Goal: Task Accomplishment & Management: Use online tool/utility

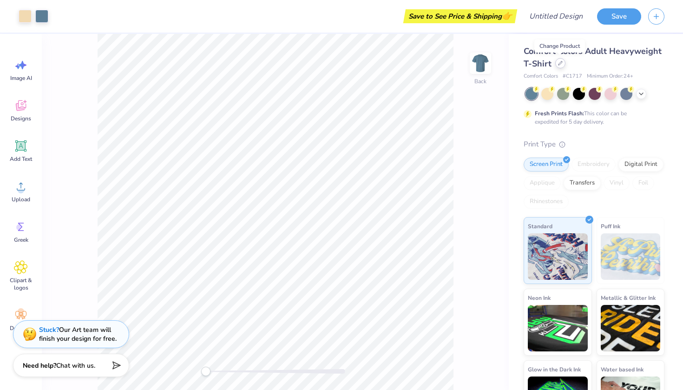
click at [560, 63] on icon at bounding box center [560, 63] width 5 height 5
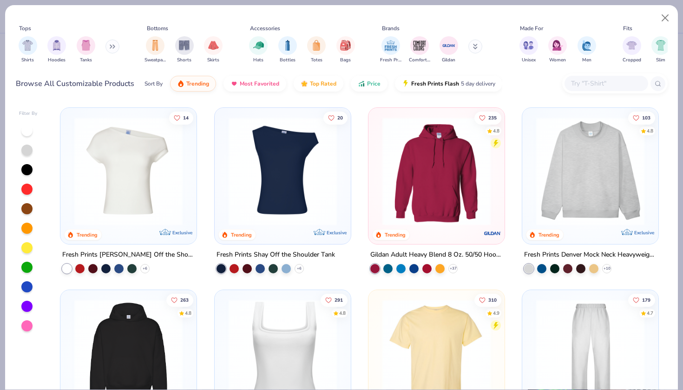
click at [560, 195] on img at bounding box center [590, 171] width 118 height 108
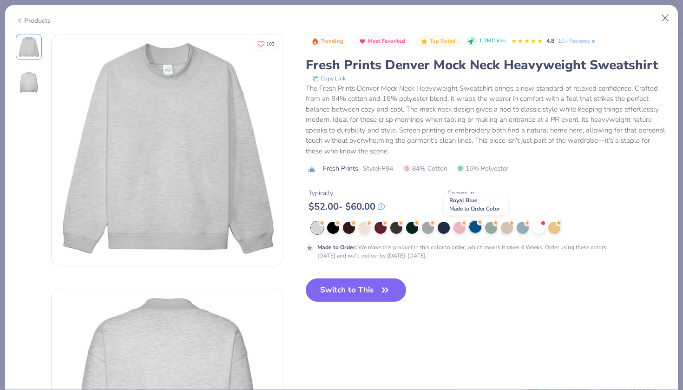
click at [478, 225] on div at bounding box center [475, 227] width 12 height 12
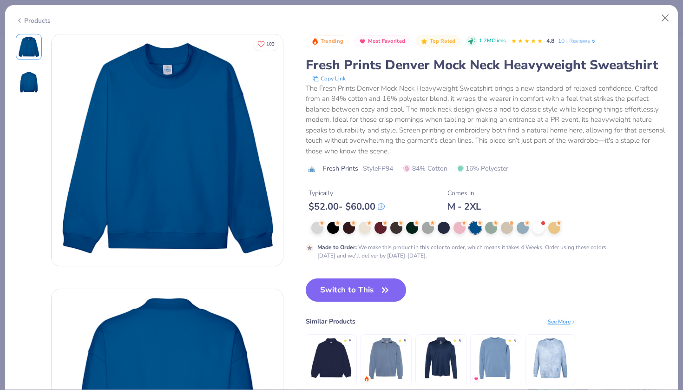
scroll to position [0, 0]
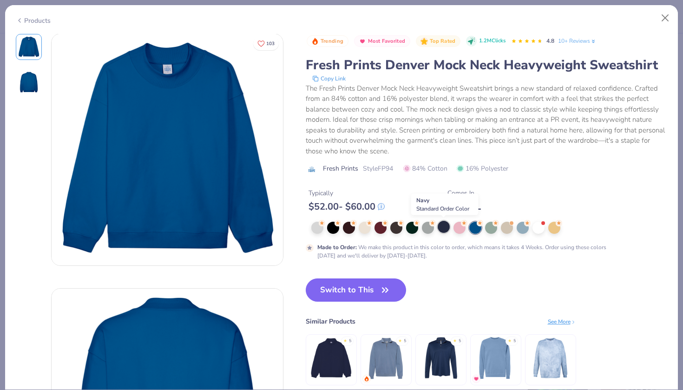
click at [443, 229] on div at bounding box center [444, 227] width 12 height 12
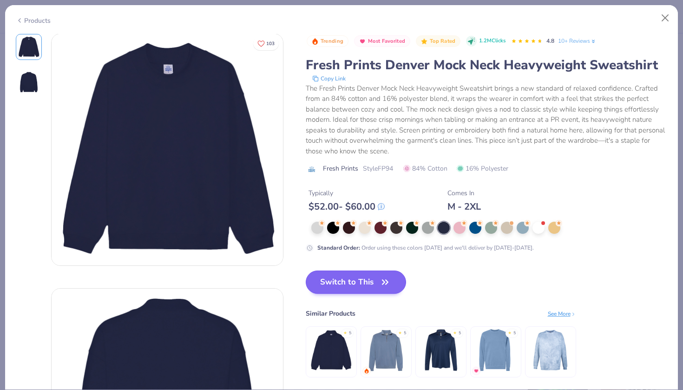
click at [385, 280] on icon "button" at bounding box center [385, 281] width 13 height 13
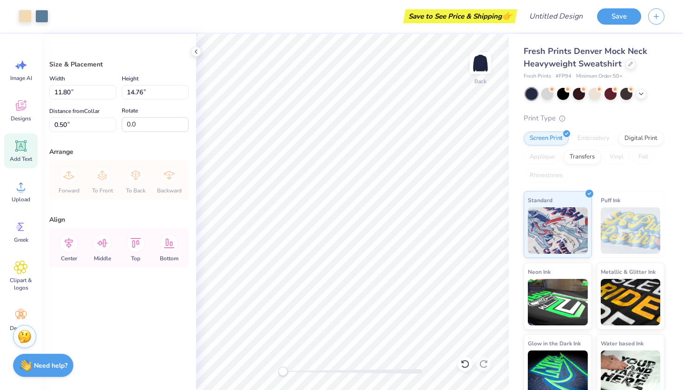
click at [19, 148] on icon at bounding box center [20, 145] width 11 height 11
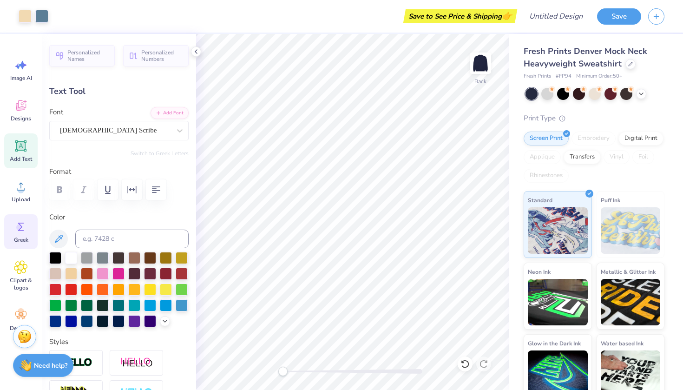
click at [20, 224] on icon at bounding box center [21, 227] width 6 height 8
type textarea "Hope College Sailing"
type input "13.34"
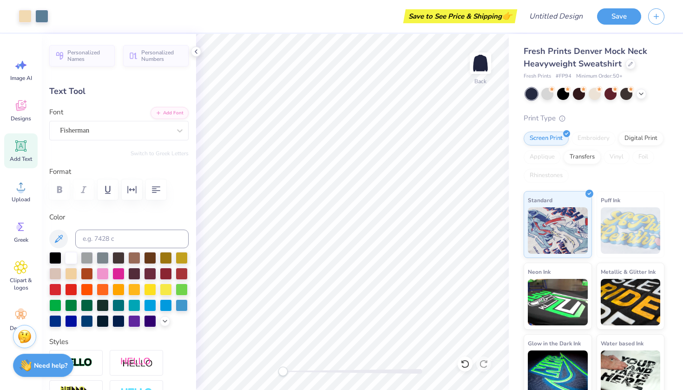
type input "2.54"
type input "12.72"
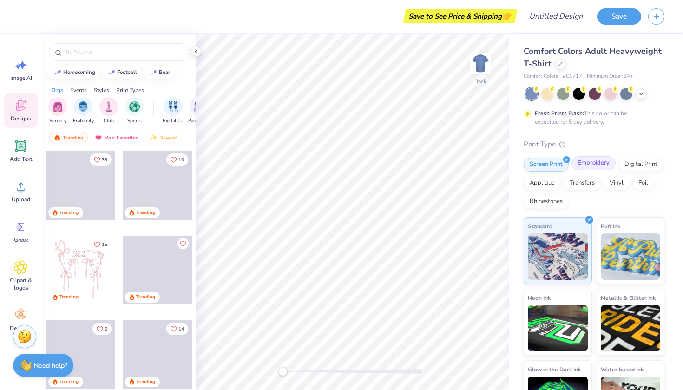
click at [582, 164] on div "Embroidery" at bounding box center [593, 163] width 44 height 14
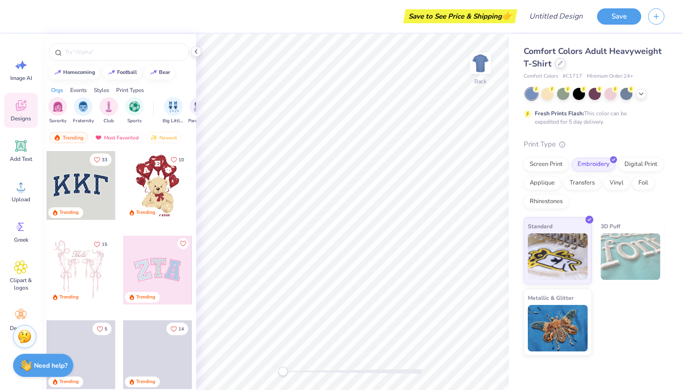
click at [557, 66] on div at bounding box center [560, 63] width 10 height 10
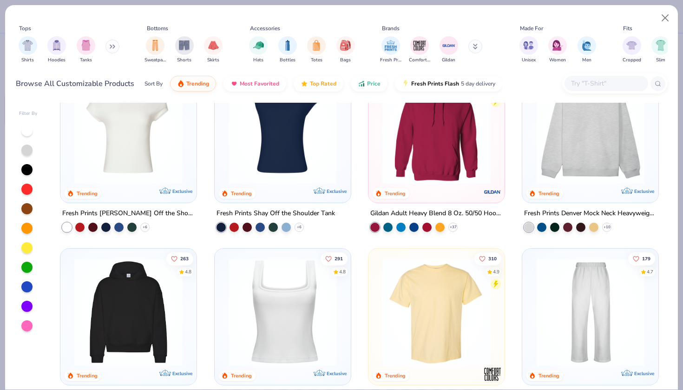
scroll to position [42, 0]
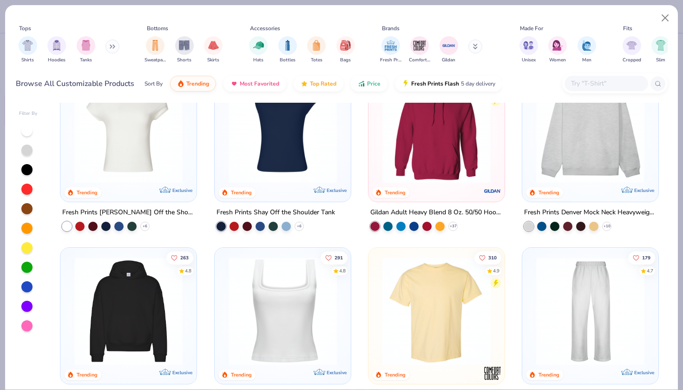
click at [621, 120] on img at bounding box center [590, 129] width 118 height 108
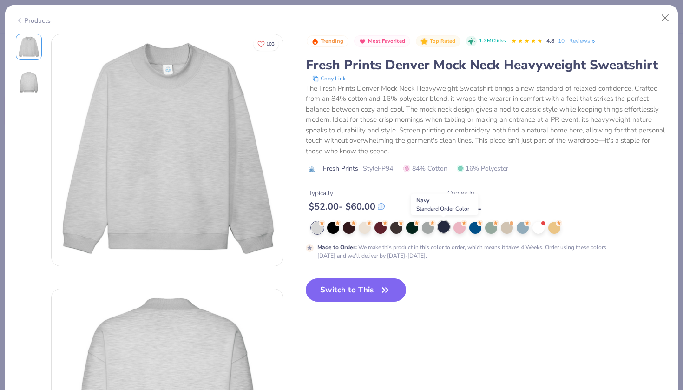
click at [443, 224] on div at bounding box center [444, 227] width 12 height 12
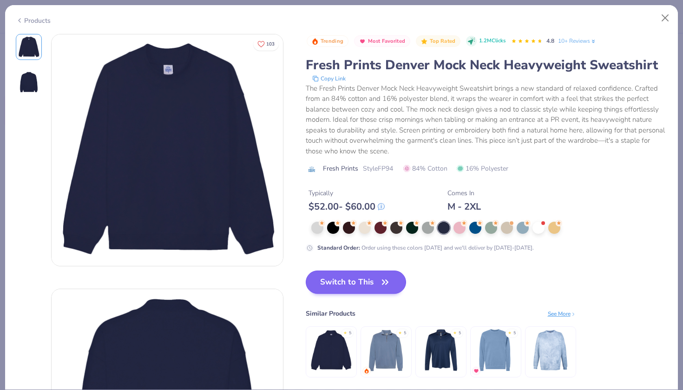
click at [379, 289] on button "Switch to This" at bounding box center [356, 281] width 101 height 23
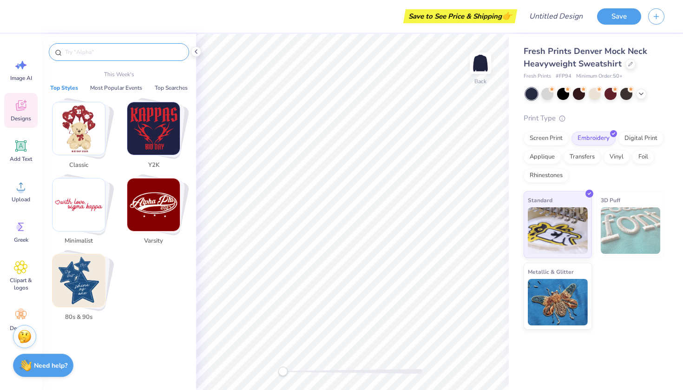
click at [117, 49] on input "text" at bounding box center [123, 51] width 119 height 9
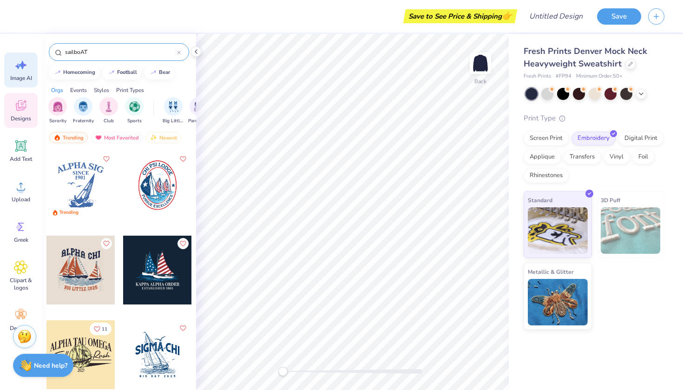
type input "sailboAT"
click at [25, 59] on icon at bounding box center [21, 65] width 14 height 14
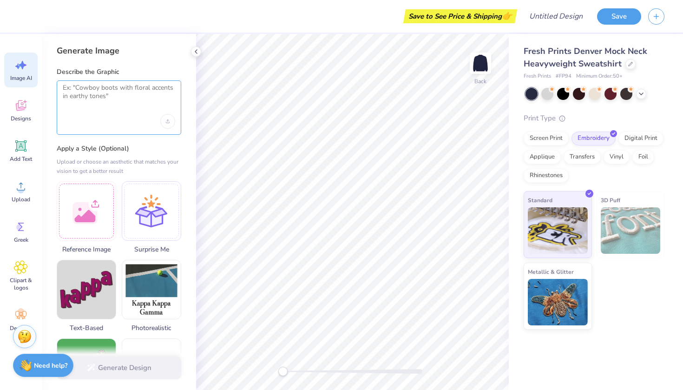
click at [93, 100] on textarea at bounding box center [119, 95] width 112 height 23
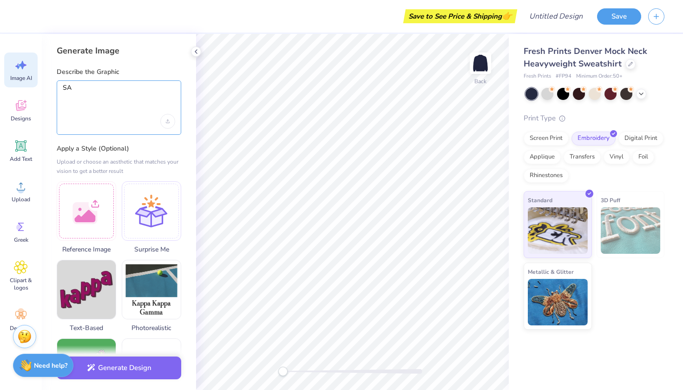
type textarea "S"
type textarea "little sailboats"
click at [165, 122] on div "Upload image" at bounding box center [167, 121] width 15 height 15
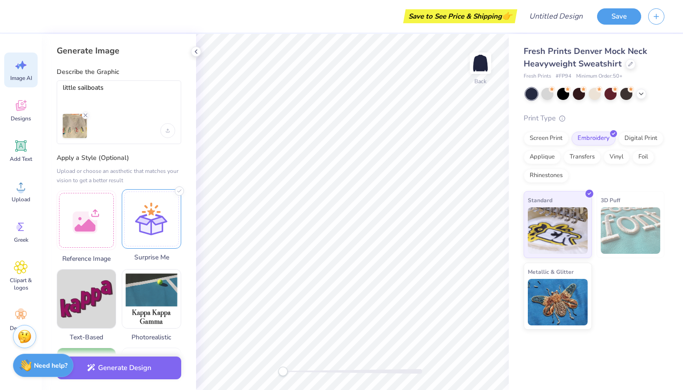
scroll to position [9, 0]
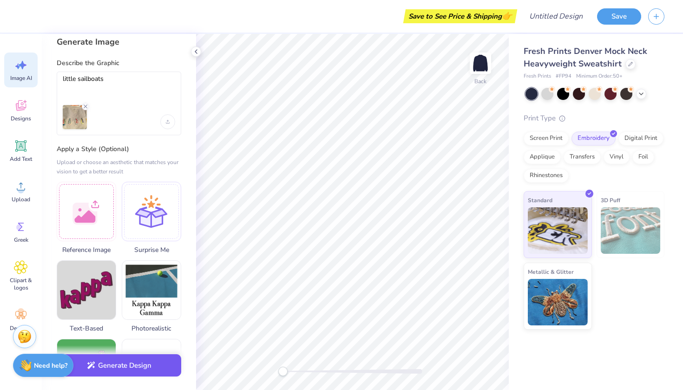
click at [152, 365] on button "Generate Design" at bounding box center [119, 365] width 125 height 23
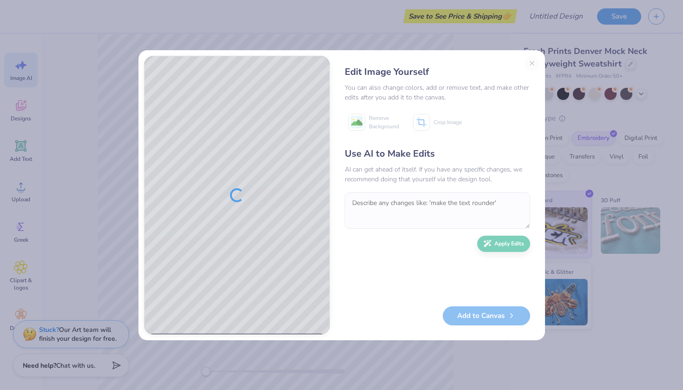
click at [531, 62] on div "Edit Image Yourself You can also change colors, add or remove text, and make ot…" at bounding box center [437, 195] width 204 height 279
click at [527, 67] on button "Close" at bounding box center [532, 63] width 15 height 15
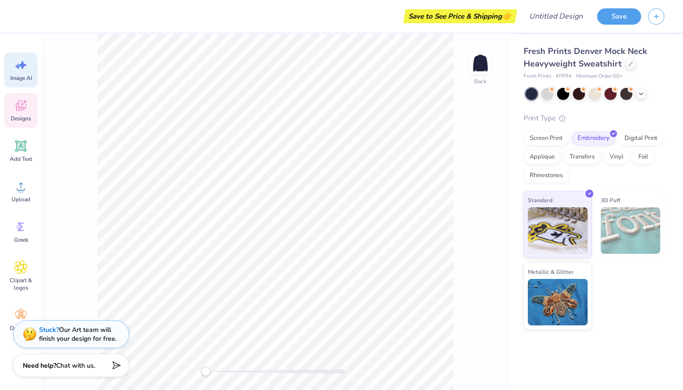
click at [27, 101] on icon at bounding box center [21, 105] width 14 height 14
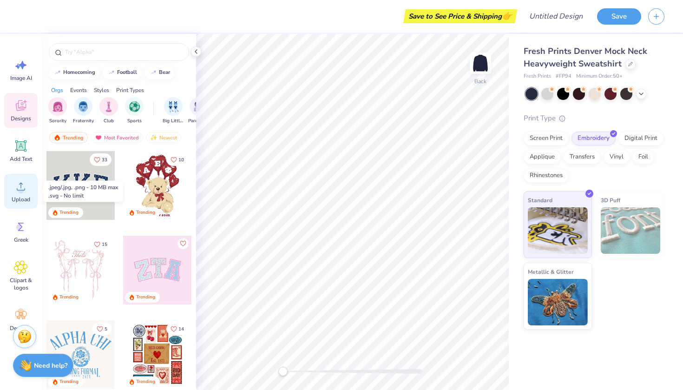
click at [22, 191] on circle at bounding box center [21, 190] width 7 height 7
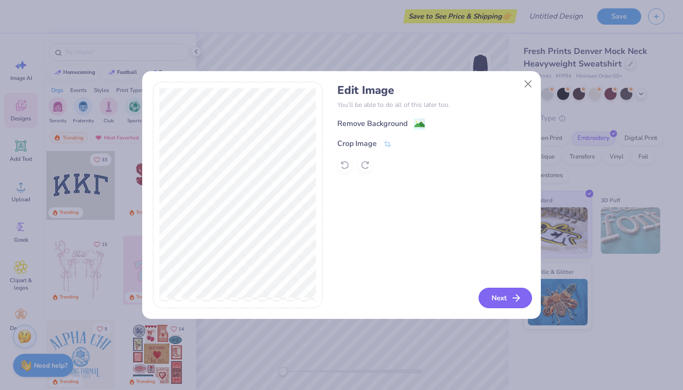
click at [502, 297] on button "Next" at bounding box center [505, 298] width 53 height 20
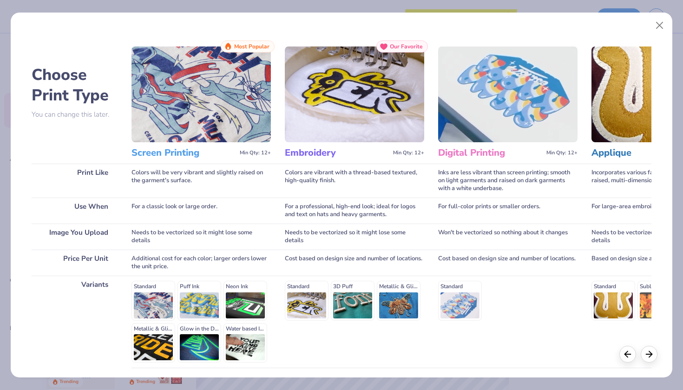
click at [365, 105] on img at bounding box center [354, 94] width 139 height 96
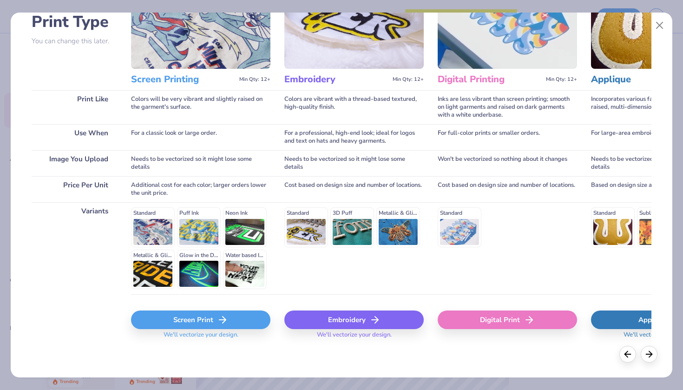
scroll to position [73, 0]
click at [340, 317] on div "Embroidery" at bounding box center [353, 320] width 139 height 19
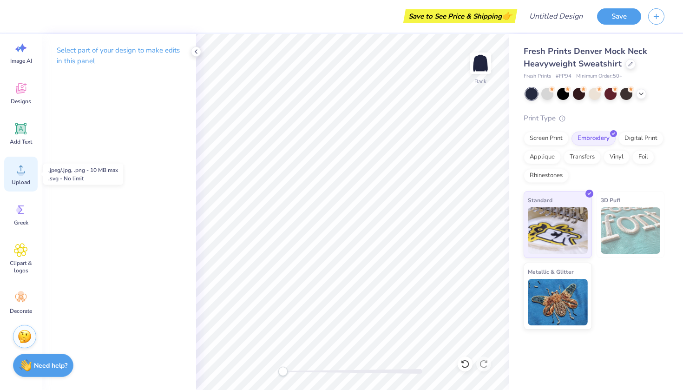
scroll to position [17, 0]
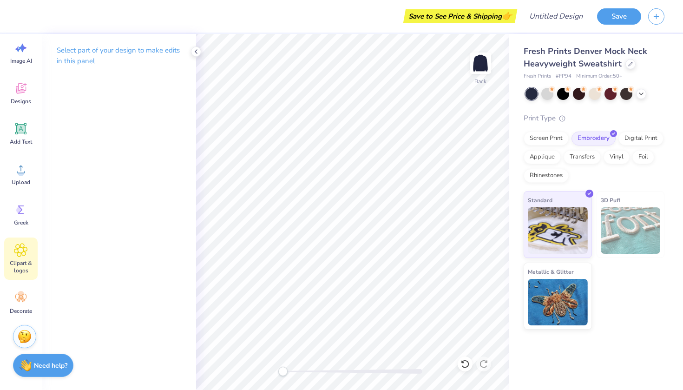
click at [19, 257] on div "Clipart & logos" at bounding box center [20, 258] width 33 height 42
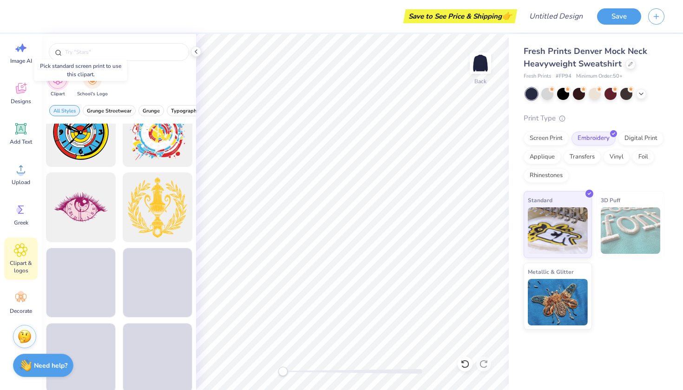
scroll to position [747, 0]
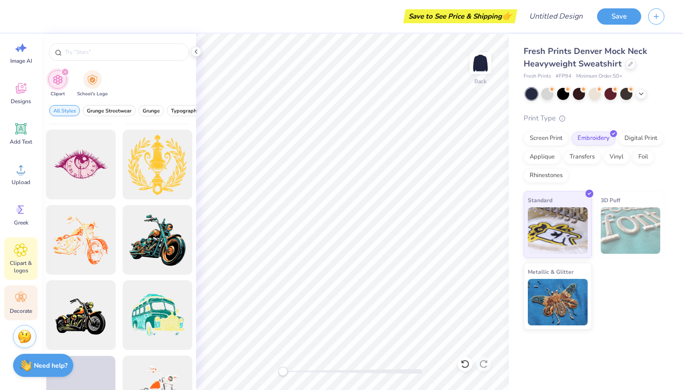
click at [17, 301] on icon at bounding box center [20, 298] width 11 height 8
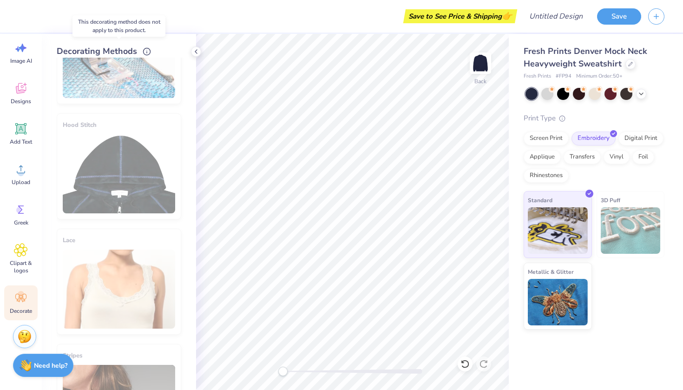
scroll to position [138, 0]
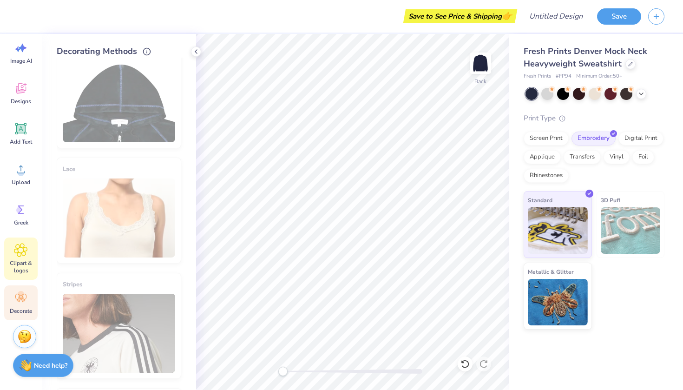
click at [25, 253] on icon at bounding box center [20, 250] width 13 height 14
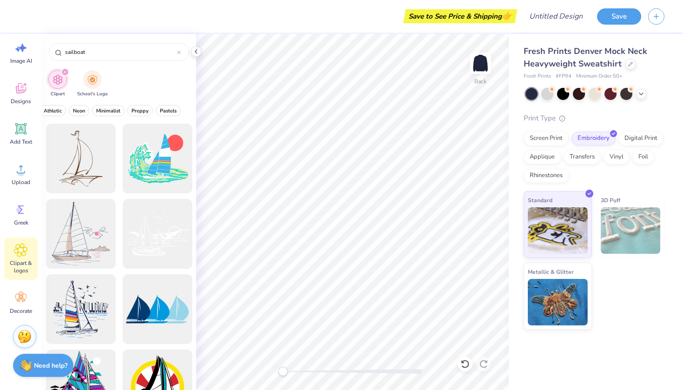
scroll to position [0, 385]
type input "sailboat"
click at [156, 221] on div at bounding box center [157, 234] width 77 height 77
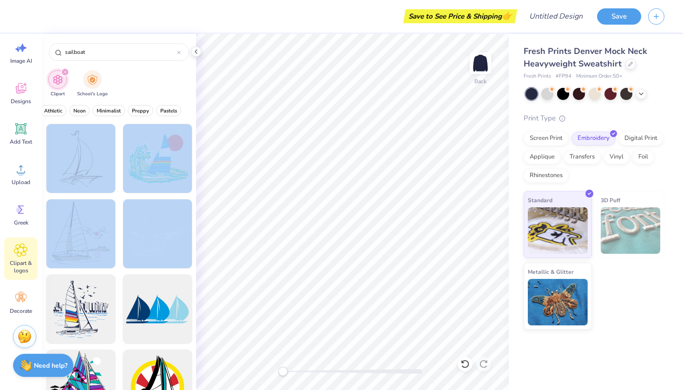
drag, startPoint x: 156, startPoint y: 221, endPoint x: 118, endPoint y: 266, distance: 58.7
click at [118, 266] on div at bounding box center [119, 386] width 146 height 524
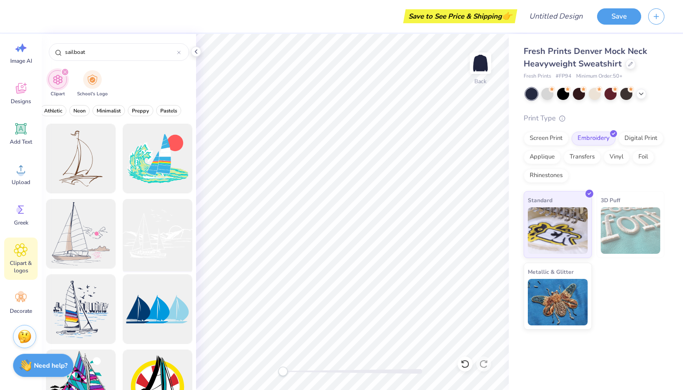
click at [151, 239] on div at bounding box center [157, 234] width 77 height 77
click at [98, 161] on div at bounding box center [80, 158] width 77 height 77
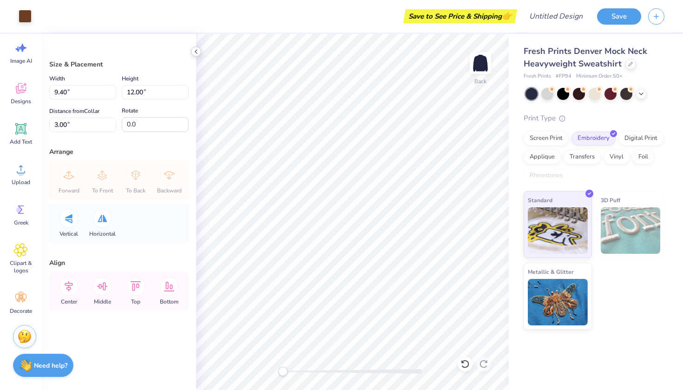
click at [192, 51] on icon at bounding box center [195, 51] width 7 height 7
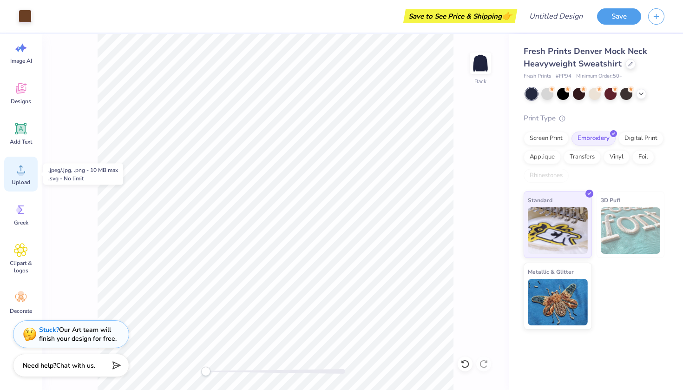
click at [23, 170] on icon at bounding box center [21, 169] width 14 height 14
click at [20, 91] on icon at bounding box center [21, 88] width 14 height 14
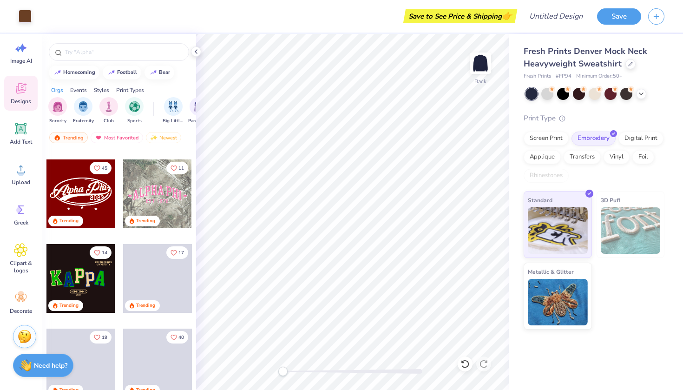
scroll to position [478, 0]
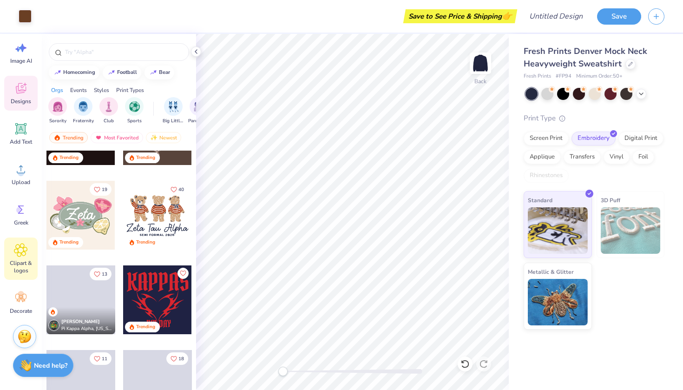
click at [20, 262] on span "Clipart & logos" at bounding box center [21, 266] width 31 height 15
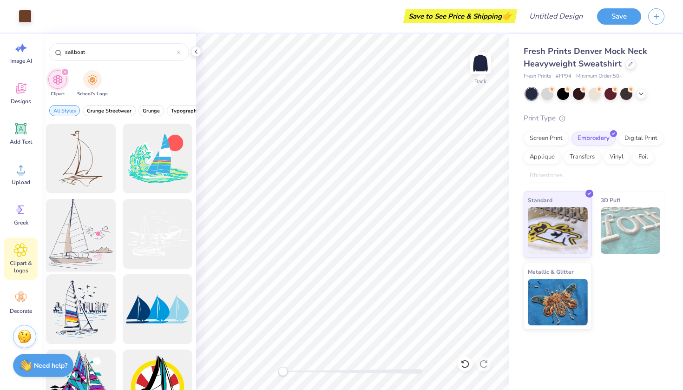
click at [77, 249] on div at bounding box center [80, 234] width 77 height 77
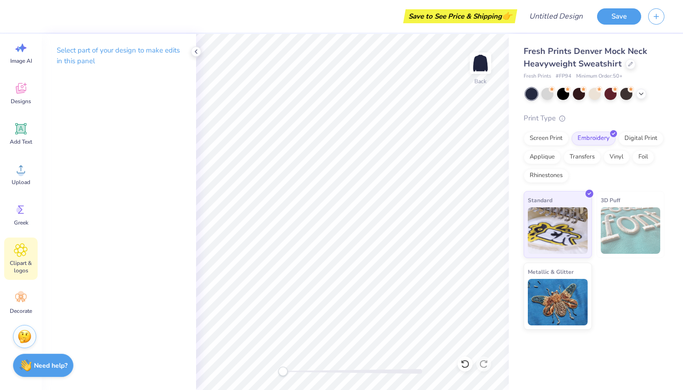
click at [16, 262] on span "Clipart & logos" at bounding box center [21, 266] width 31 height 15
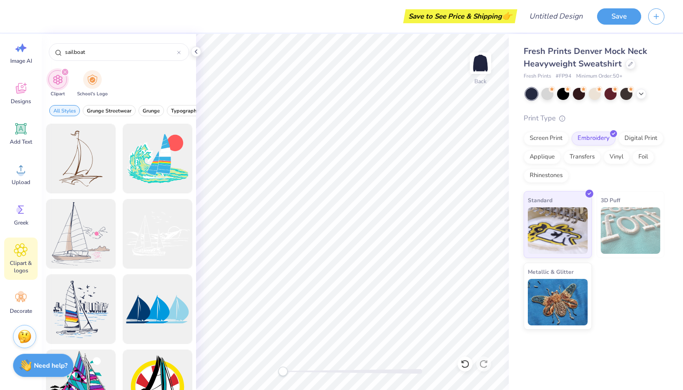
scroll to position [0, 0]
click at [157, 286] on div at bounding box center [157, 309] width 77 height 77
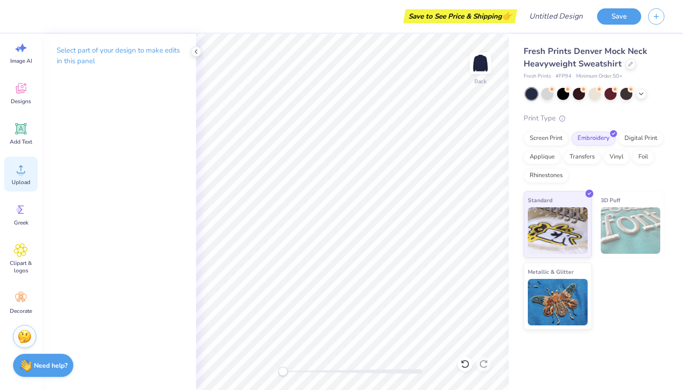
click at [21, 170] on icon at bounding box center [21, 169] width 8 height 8
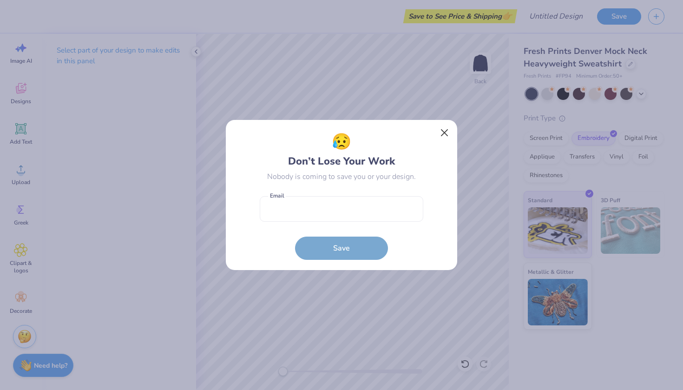
click at [443, 126] on button "Close" at bounding box center [445, 133] width 18 height 18
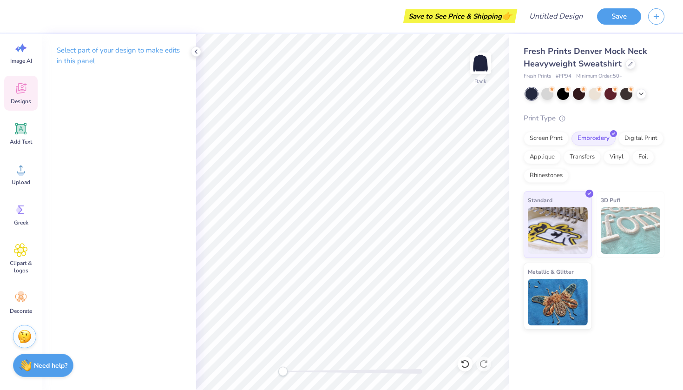
click at [30, 86] on div "Designs" at bounding box center [20, 93] width 33 height 35
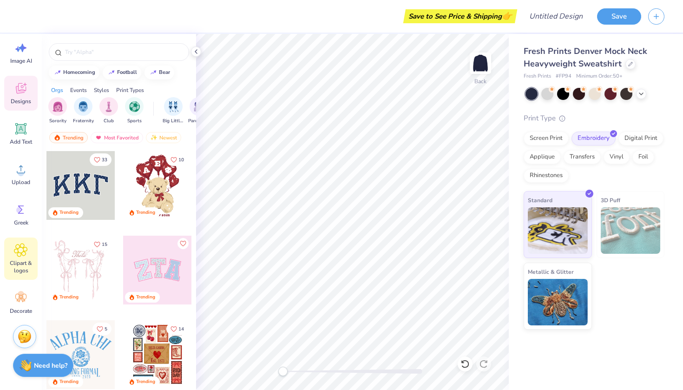
click at [24, 257] on div "Clipart & logos" at bounding box center [20, 258] width 33 height 42
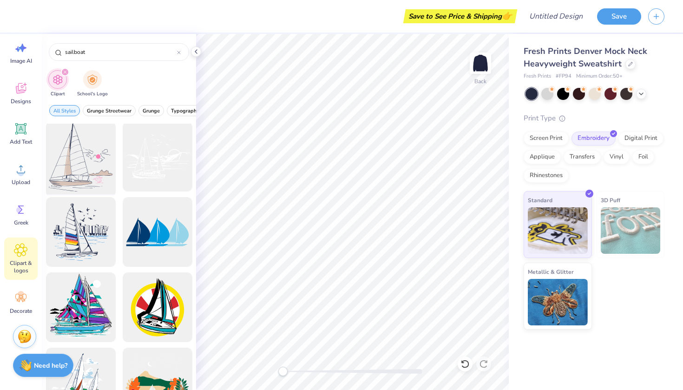
scroll to position [116, 0]
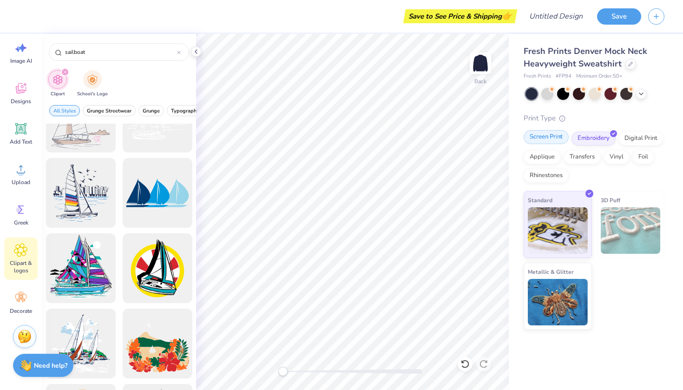
click at [548, 136] on div "Screen Print" at bounding box center [546, 137] width 45 height 14
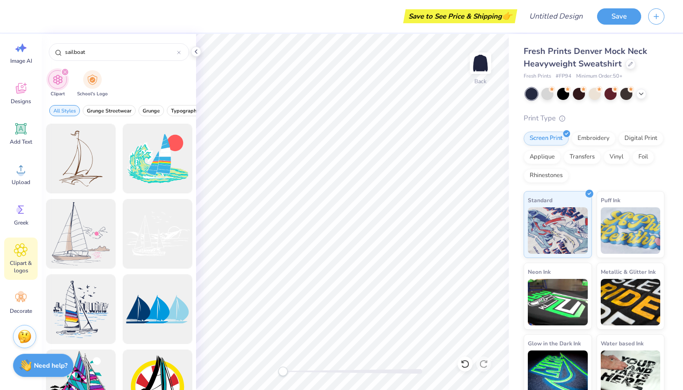
scroll to position [0, 0]
click at [141, 226] on div at bounding box center [157, 234] width 77 height 77
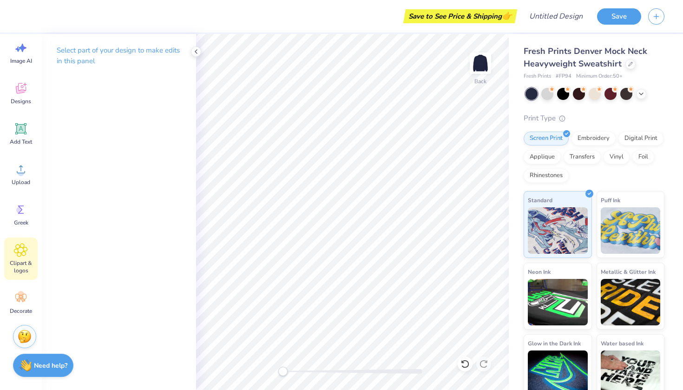
click at [11, 258] on div "Clipart & logos" at bounding box center [20, 258] width 33 height 42
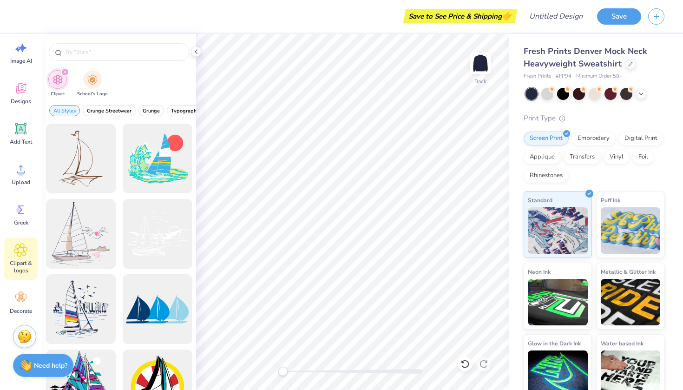
type input "sailboat"
click at [19, 167] on icon at bounding box center [21, 169] width 8 height 8
click at [20, 152] on div "Image AI Designs Add Text Upload Greek Clipart & logos Decorate" at bounding box center [20, 177] width 33 height 285
click at [17, 98] on span "Designs" at bounding box center [21, 101] width 20 height 7
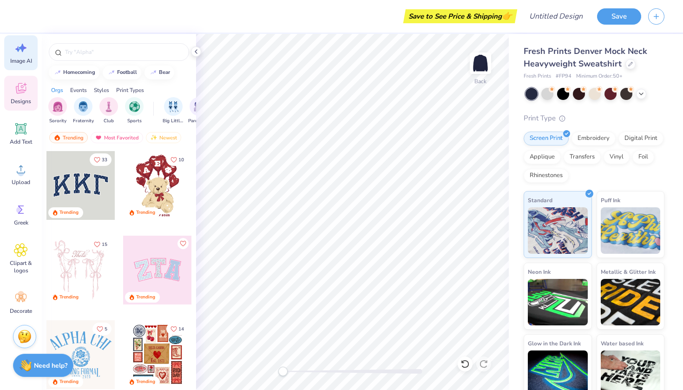
click at [14, 47] on icon at bounding box center [21, 48] width 14 height 14
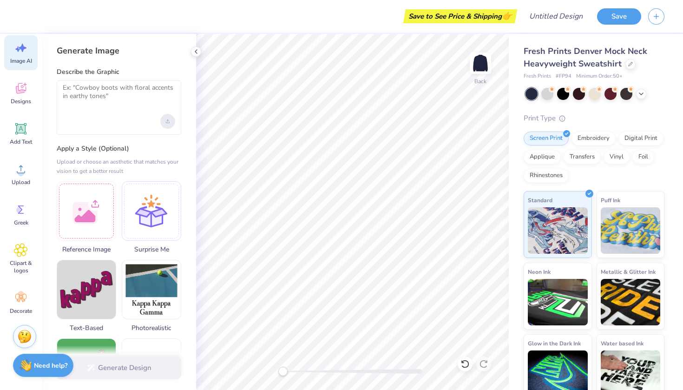
click at [172, 119] on div "Upload image" at bounding box center [167, 121] width 15 height 15
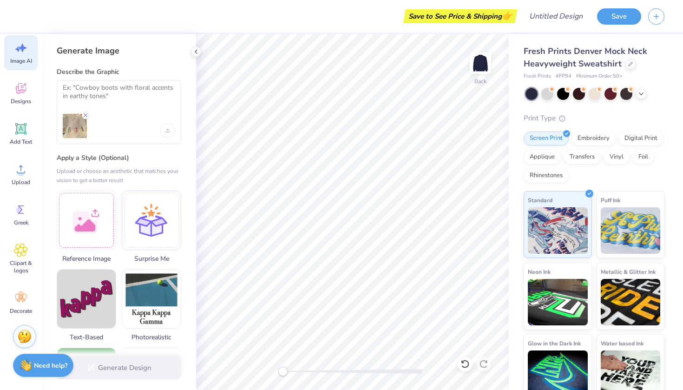
click at [125, 137] on div at bounding box center [112, 126] width 98 height 24
click at [127, 94] on textarea at bounding box center [119, 95] width 112 height 23
click at [88, 231] on div at bounding box center [86, 218] width 59 height 59
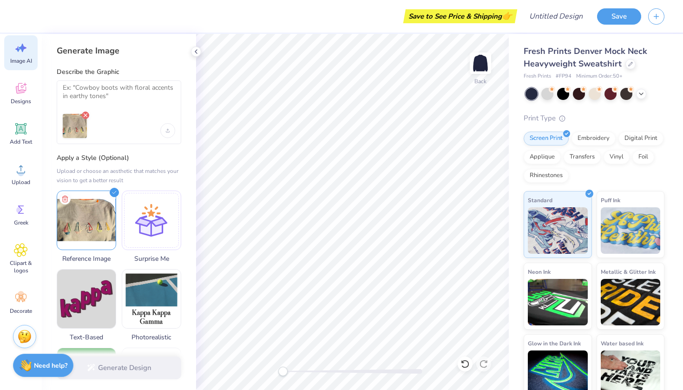
click at [85, 112] on icon "Remove uploaded image" at bounding box center [85, 114] width 7 height 7
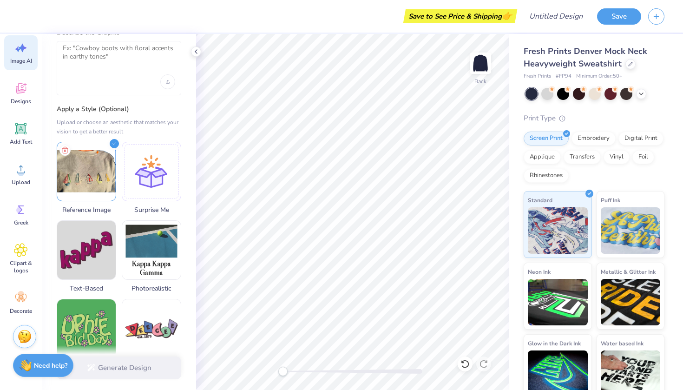
scroll to position [41, 0]
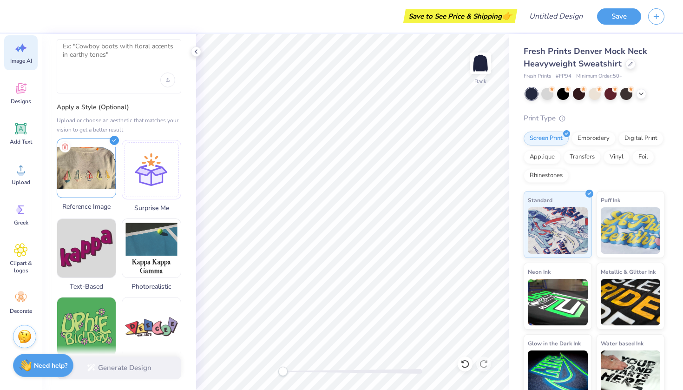
click at [86, 176] on img at bounding box center [86, 168] width 59 height 59
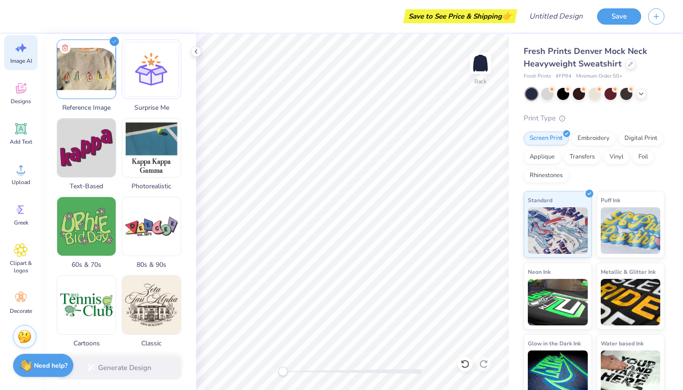
click at [129, 360] on div "Generate Design" at bounding box center [119, 367] width 154 height 45
click at [129, 368] on div "Generate Design" at bounding box center [119, 367] width 154 height 45
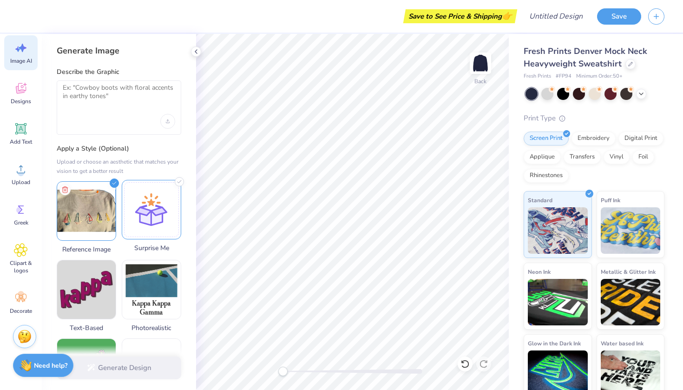
scroll to position [0, 0]
click at [138, 93] on textarea at bounding box center [119, 95] width 112 height 23
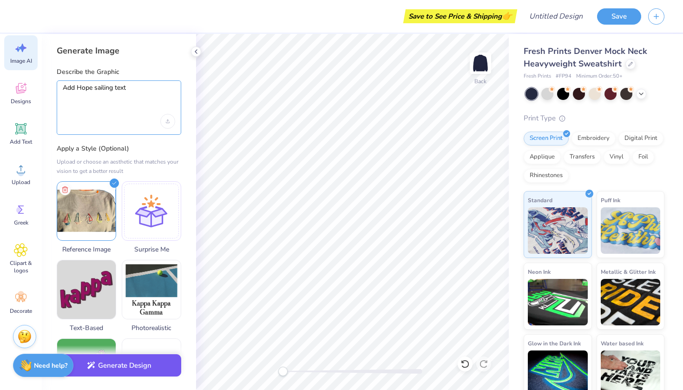
type textarea "Add Hope sailing text"
click at [141, 363] on button "Generate Design" at bounding box center [119, 365] width 125 height 23
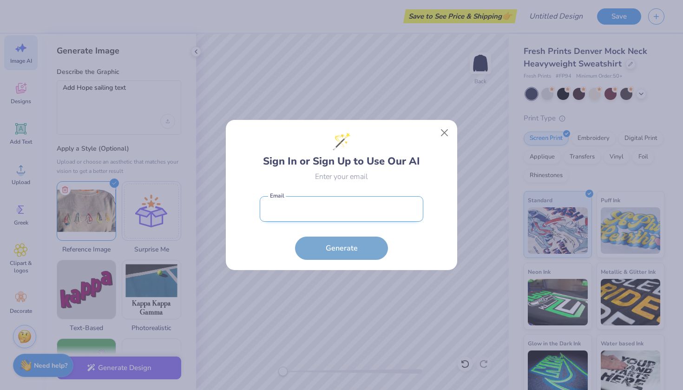
click at [383, 200] on input "email" at bounding box center [342, 209] width 164 height 26
type input "[EMAIL_ADDRESS][DOMAIN_NAME]"
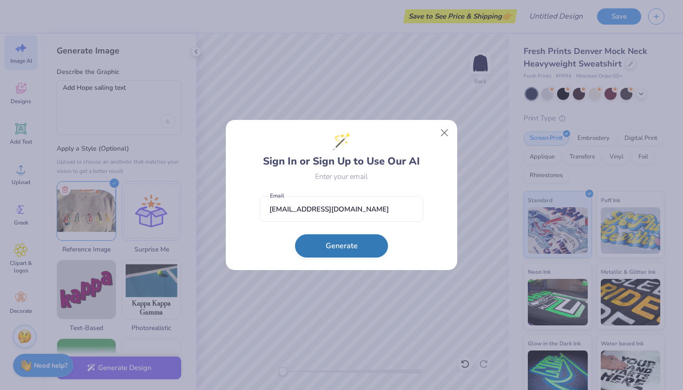
click at [356, 251] on button "Generate" at bounding box center [341, 245] width 93 height 23
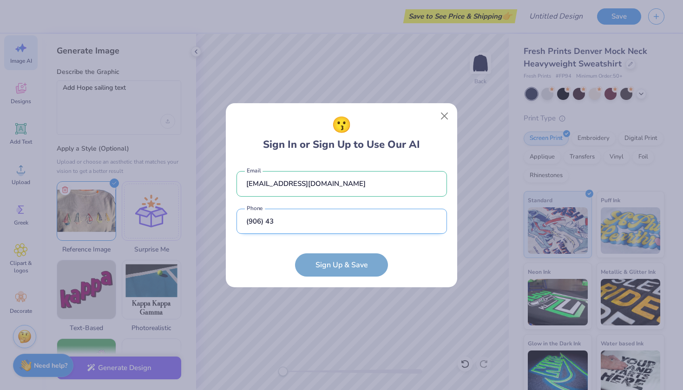
type input "(906) 430"
type input "[PHONE_NUMBER]"
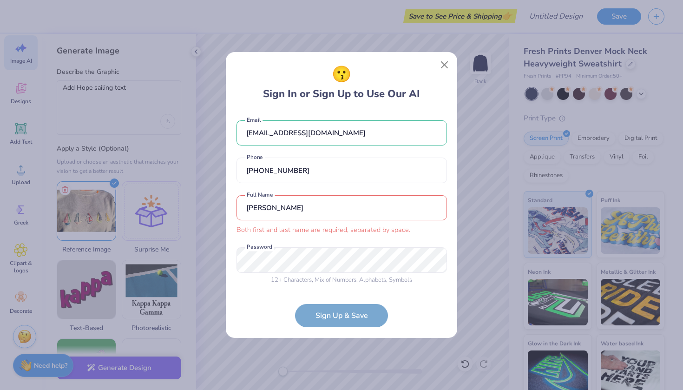
click at [314, 203] on input "[PERSON_NAME]" at bounding box center [341, 208] width 210 height 26
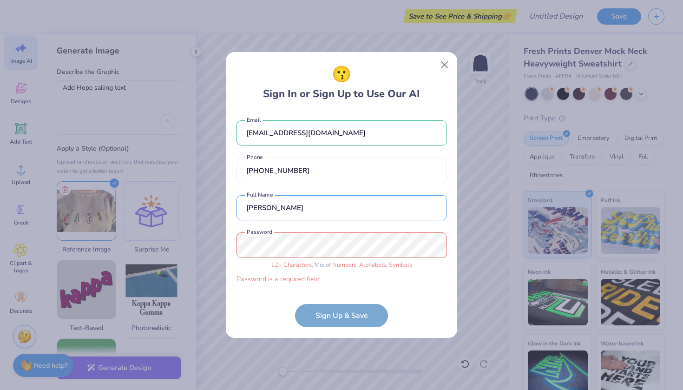
type input "[PERSON_NAME]"
click at [321, 262] on div "12 + Characters , Mix of Numbers , Alphabets , Symbols" at bounding box center [341, 265] width 210 height 9
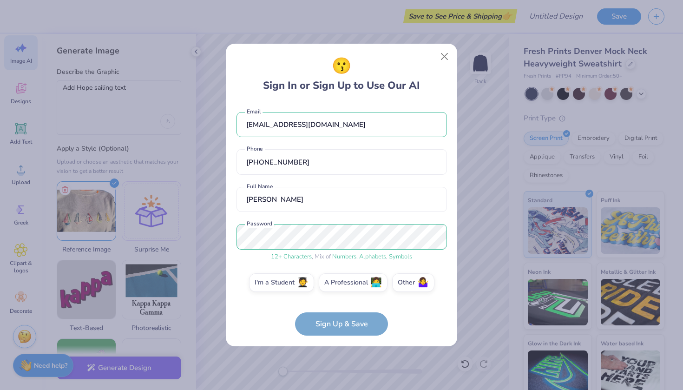
scroll to position [3, 0]
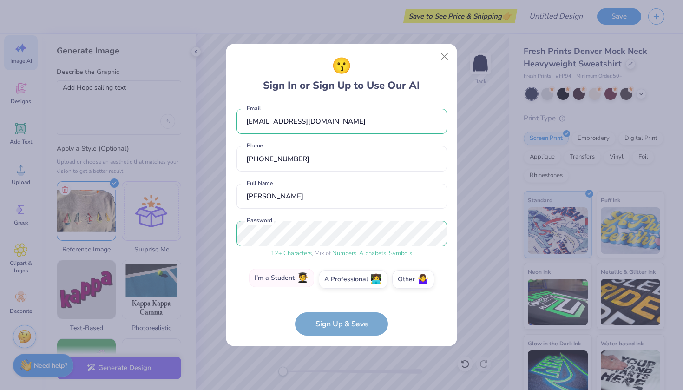
click at [278, 275] on label "I'm a Student 🧑‍🎓" at bounding box center [281, 278] width 65 height 19
click at [339, 282] on input "I'm a Student 🧑‍🎓" at bounding box center [342, 285] width 6 height 6
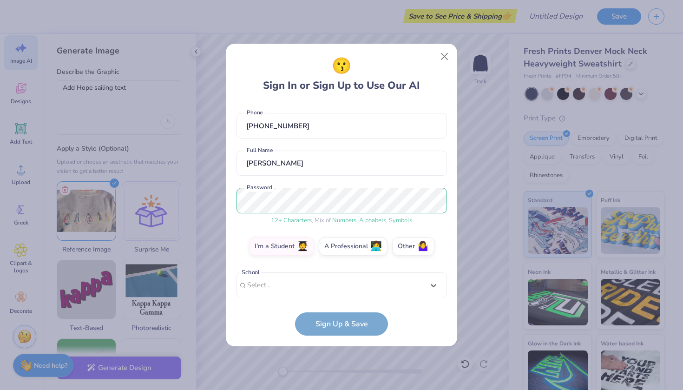
click at [362, 288] on div "Use Up and Down to choose options, press Enter to select the currently focused …" at bounding box center [341, 298] width 210 height 53
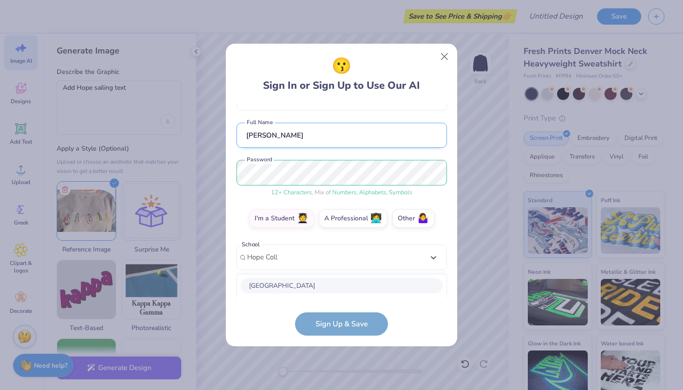
scroll to position [180, 0]
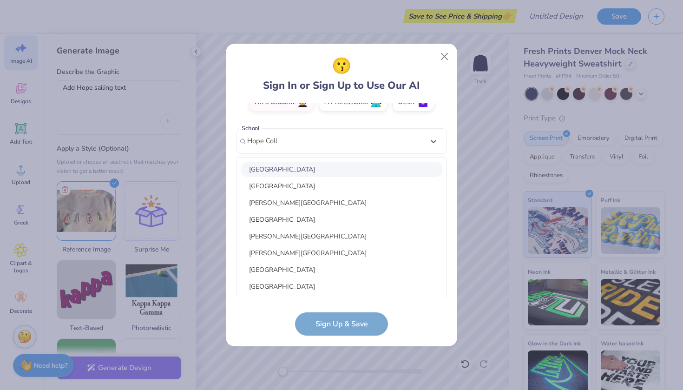
click at [328, 164] on div "[GEOGRAPHIC_DATA]" at bounding box center [342, 169] width 202 height 15
type input "Hope Coll"
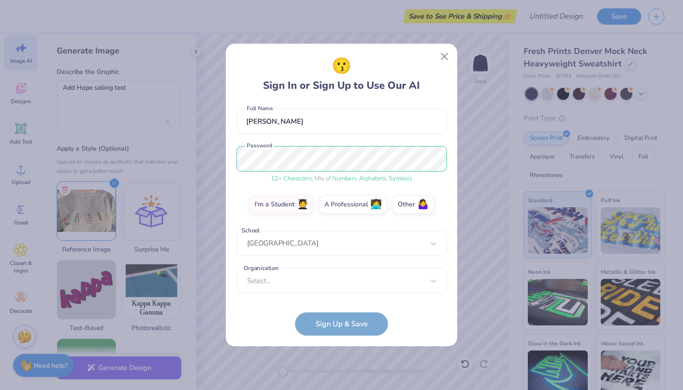
scroll to position [78, 0]
click at [305, 289] on div "Select..." at bounding box center [341, 281] width 210 height 26
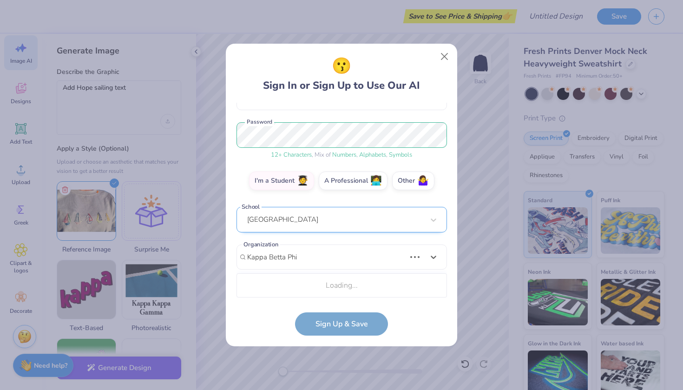
scroll to position [218, 0]
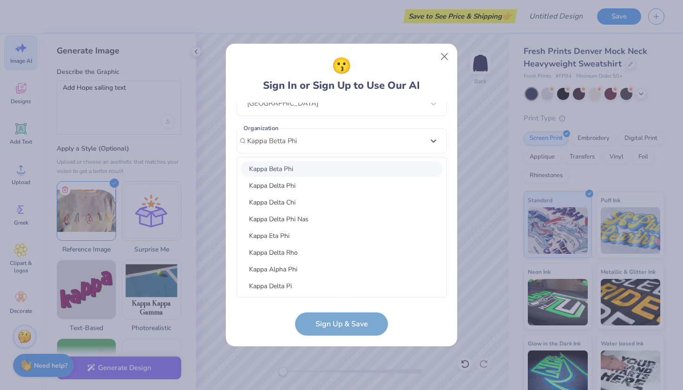
click at [269, 167] on div "Kappa Beta Phi" at bounding box center [342, 168] width 202 height 15
type input "Kappa Betta Phi"
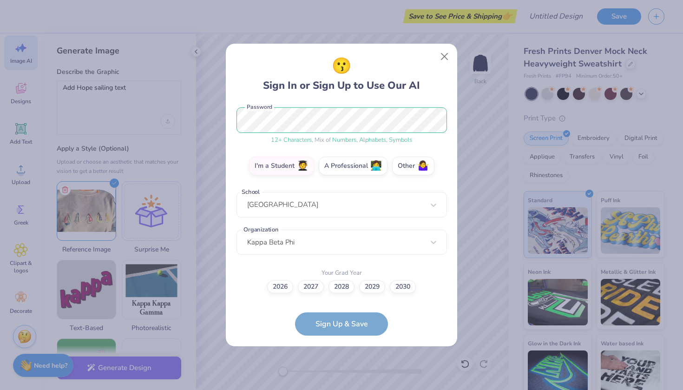
scroll to position [116, 0]
click at [344, 289] on label "2028" at bounding box center [341, 285] width 26 height 13
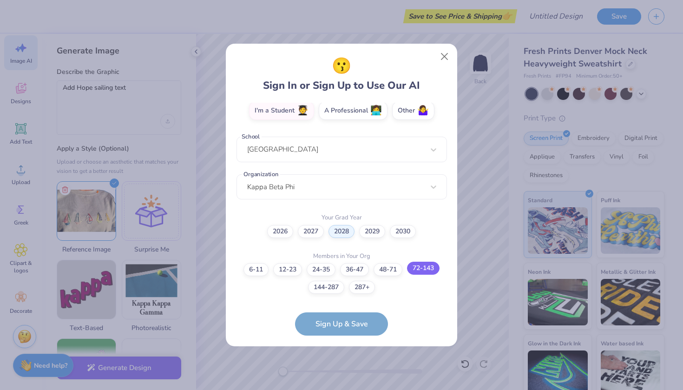
click at [420, 270] on label "72-143" at bounding box center [423, 268] width 33 height 13
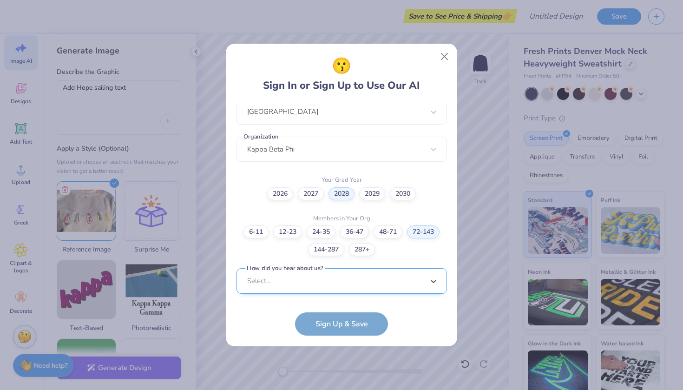
scroll to position [349, 0]
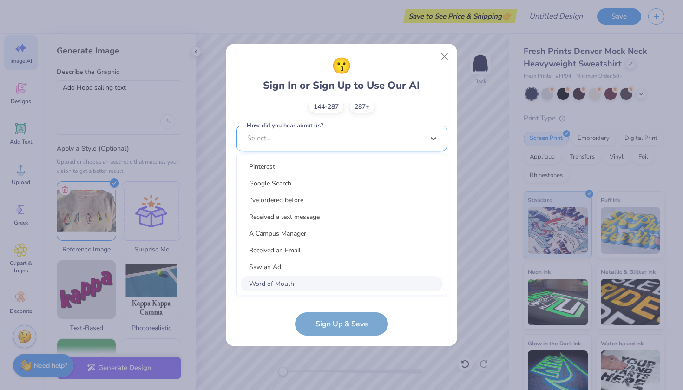
click at [417, 274] on div "option Word of Mouth focused, 8 of 15. 15 results available. Use Up and Down to…" at bounding box center [341, 210] width 210 height 170
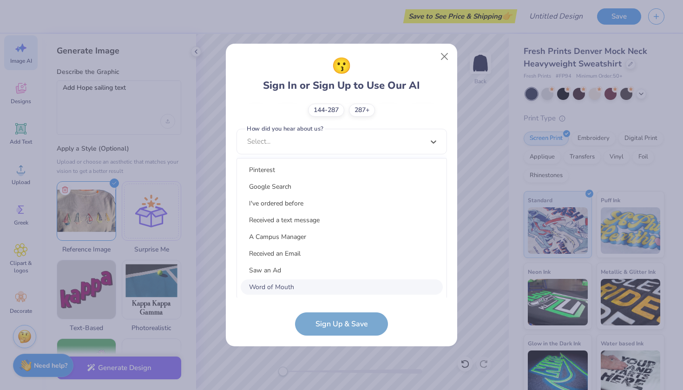
click at [400, 287] on div "Word of Mouth" at bounding box center [342, 286] width 202 height 15
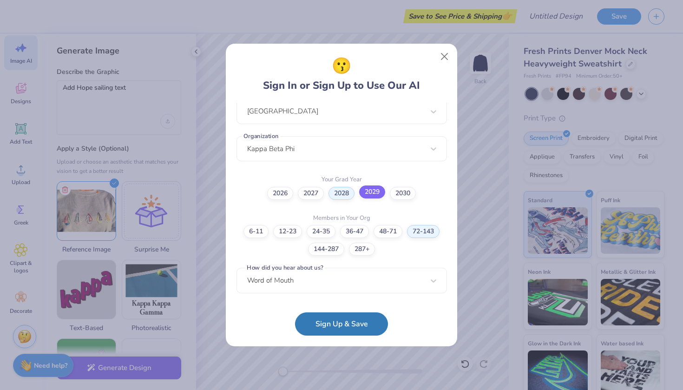
scroll to position [210, 0]
click at [343, 319] on button "Sign Up & Save" at bounding box center [341, 321] width 93 height 23
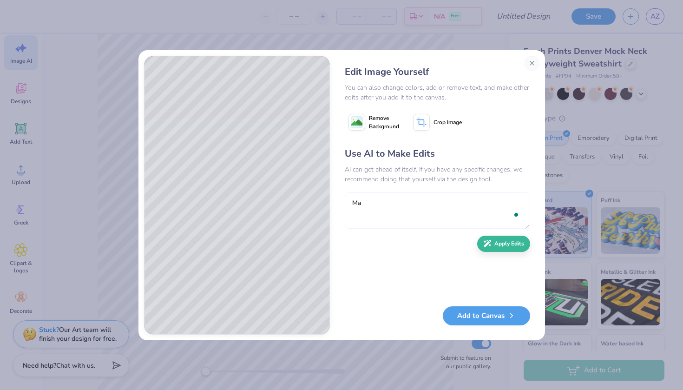
type textarea "M"
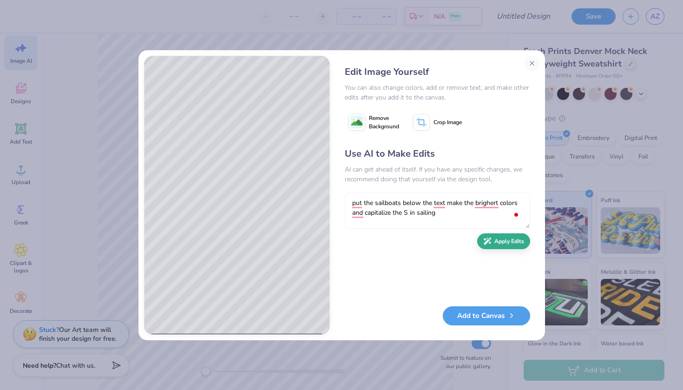
type textarea "put the sailboats below the text make the brighert colors and capitalize the S …"
click at [506, 245] on button "Apply Edits" at bounding box center [503, 241] width 53 height 16
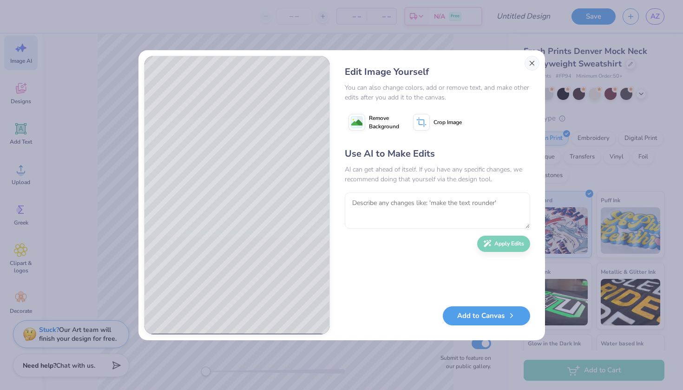
click at [532, 62] on button "Close" at bounding box center [532, 63] width 15 height 15
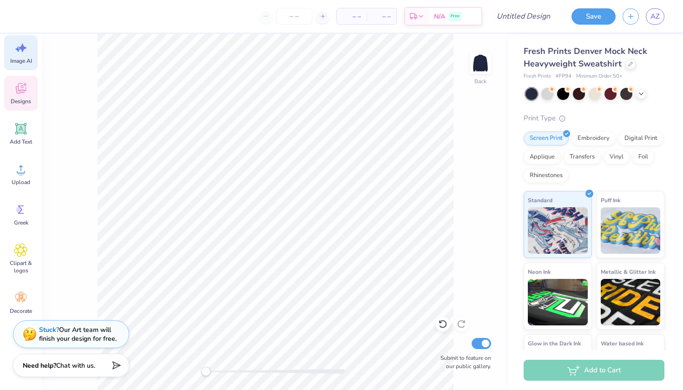
click at [33, 88] on div "Designs" at bounding box center [20, 93] width 33 height 35
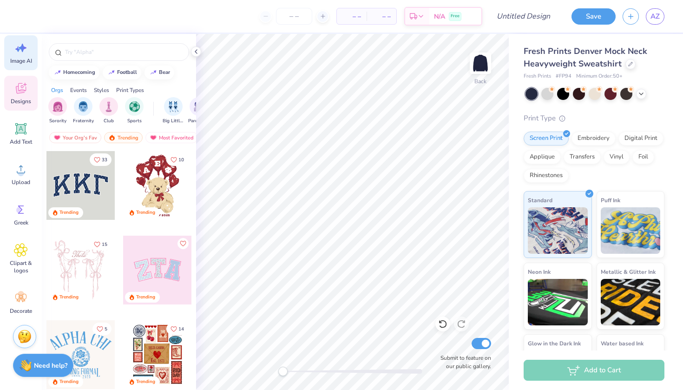
click at [23, 47] on icon at bounding box center [23, 48] width 8 height 8
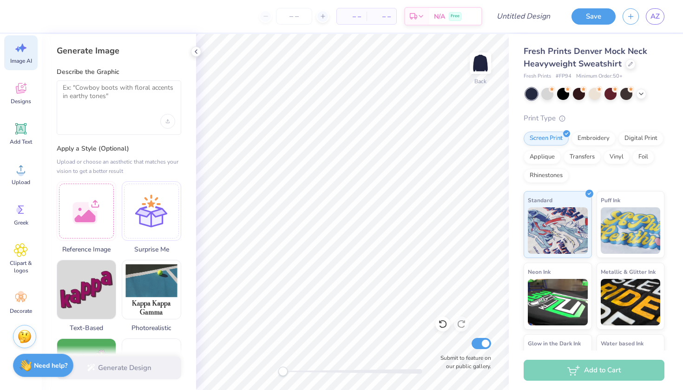
click at [108, 114] on div at bounding box center [119, 121] width 112 height 15
click at [100, 91] on textarea at bounding box center [119, 95] width 112 height 23
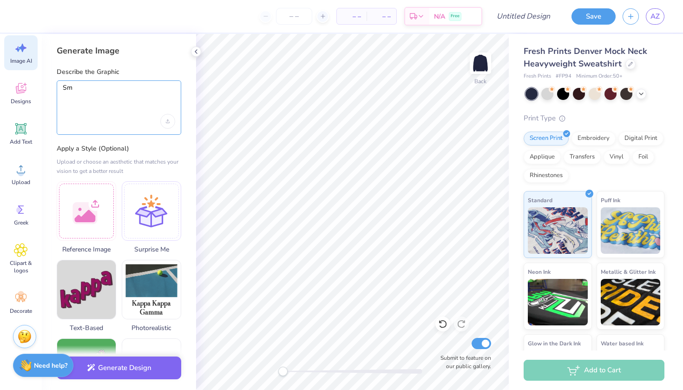
type textarea "S"
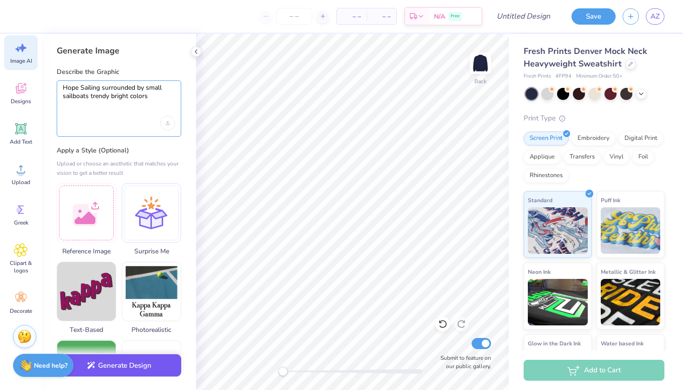
type textarea "Hope Sailing surrounded by small sailboats trendy bright colors"
click at [134, 367] on button "Generate Design" at bounding box center [119, 365] width 125 height 23
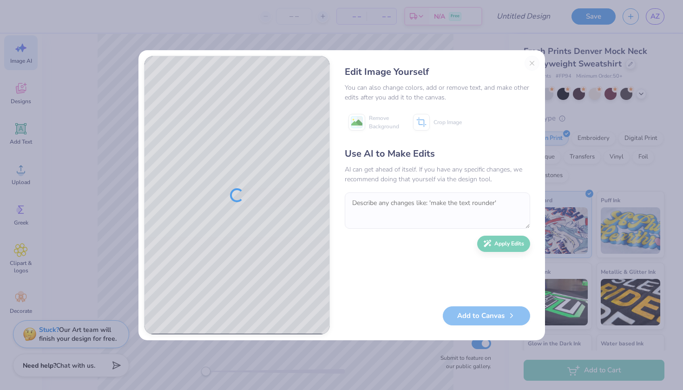
click at [534, 63] on div "Edit Image Yourself You can also change colors, add or remove text, and make ot…" at bounding box center [437, 195] width 204 height 279
click at [531, 62] on div "Edit Image Yourself You can also change colors, add or remove text, and make ot…" at bounding box center [437, 195] width 204 height 279
click at [536, 57] on div "Edit Image Yourself You can also change colors, add or remove text, and make ot…" at bounding box center [437, 195] width 204 height 279
click at [531, 65] on div "Edit Image Yourself You can also change colors, add or remove text, and make ot…" at bounding box center [437, 195] width 204 height 279
click at [531, 64] on button "Close" at bounding box center [532, 63] width 15 height 15
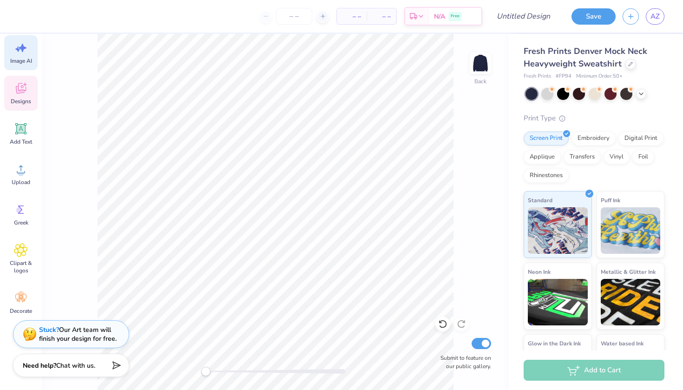
click at [30, 89] on div "Designs" at bounding box center [20, 93] width 33 height 35
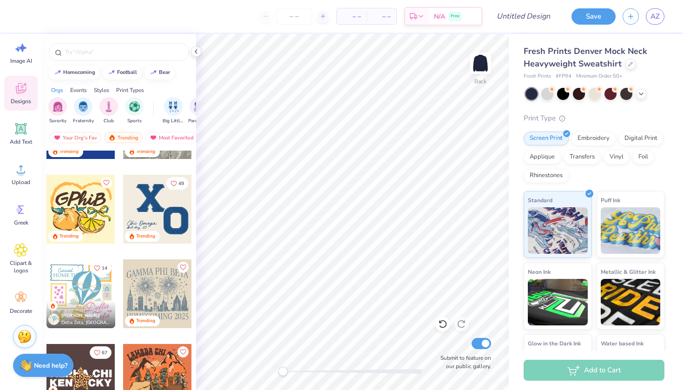
scroll to position [3575, 0]
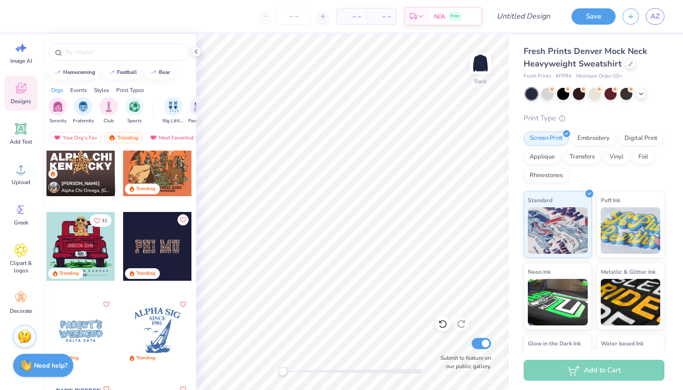
click at [155, 315] on div at bounding box center [157, 330] width 69 height 69
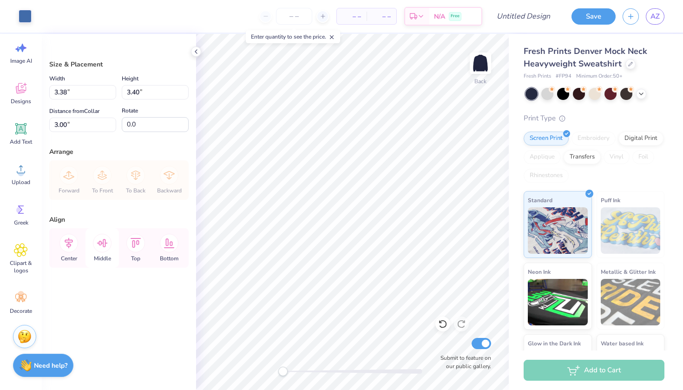
click at [103, 245] on icon at bounding box center [102, 243] width 19 height 19
type input "8.30"
type input "7.80"
type input "7.84"
type input "3.86"
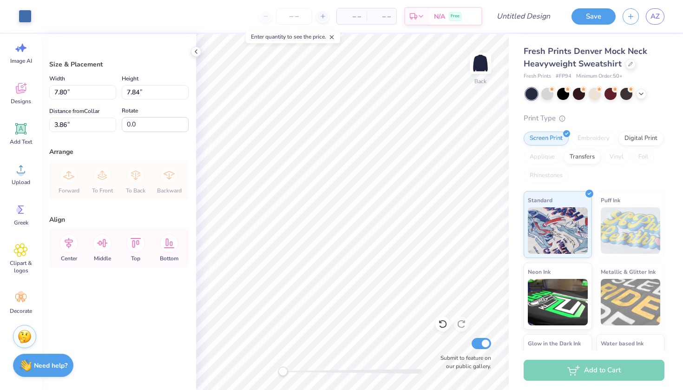
type input "10.44"
type input "10.50"
type input "1.20"
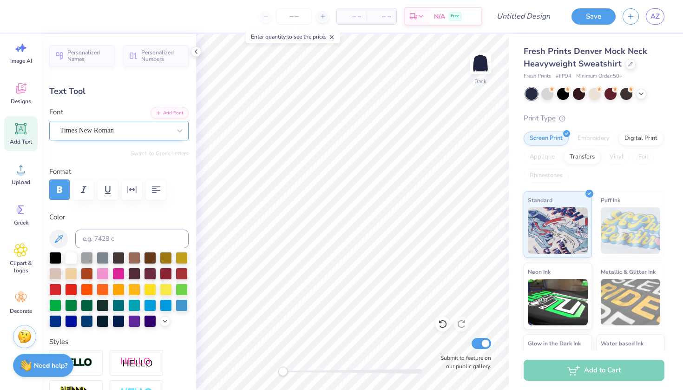
click at [115, 128] on div "Times New Roman" at bounding box center [115, 130] width 112 height 14
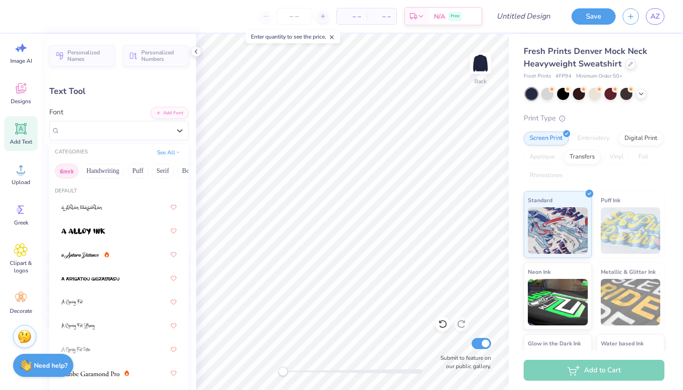
click at [72, 170] on button "Greek" at bounding box center [67, 171] width 24 height 15
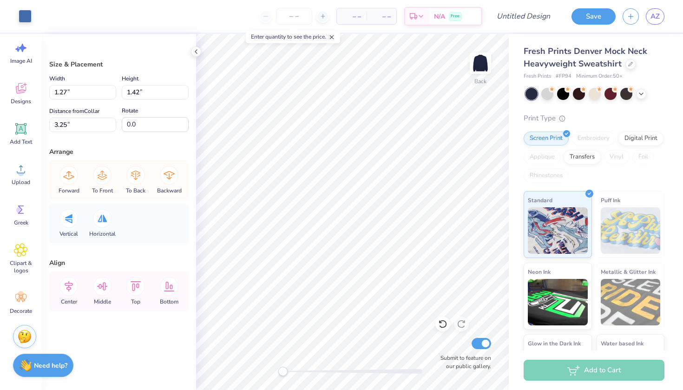
type input "3.00"
type input "1.45"
type input "3.00"
type input "1.33"
type input "1.47"
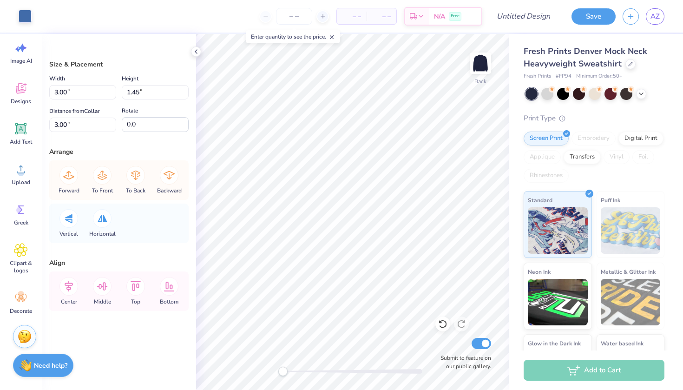
type input "3.17"
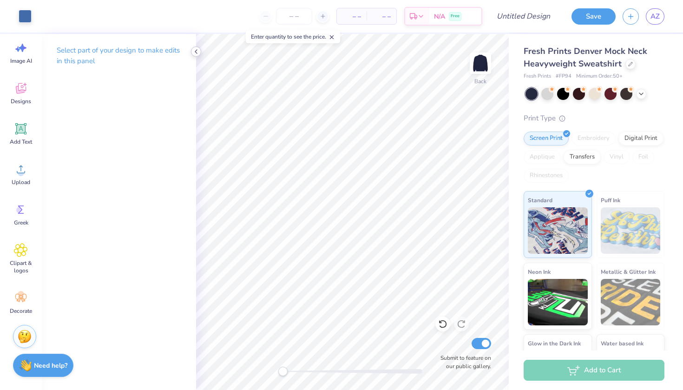
click at [197, 49] on icon at bounding box center [195, 51] width 7 height 7
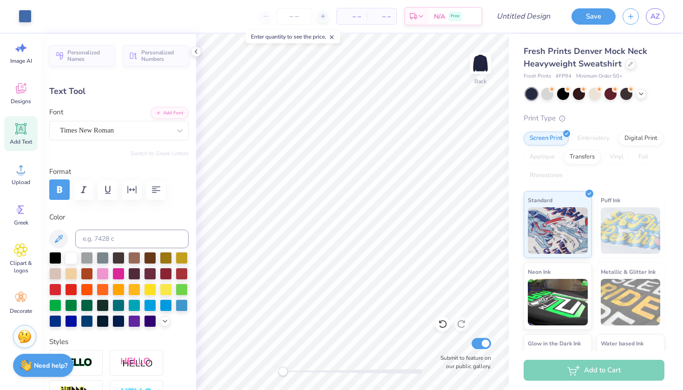
type input "2.33"
type input "0.88"
type input "6.06"
type textarea "01"
type input "1.14"
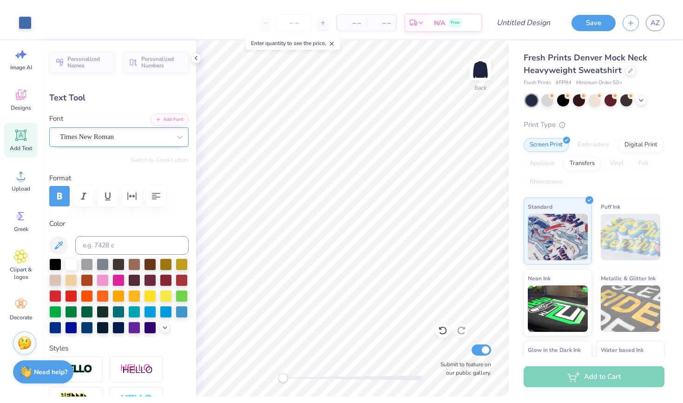
scroll to position [0, 0]
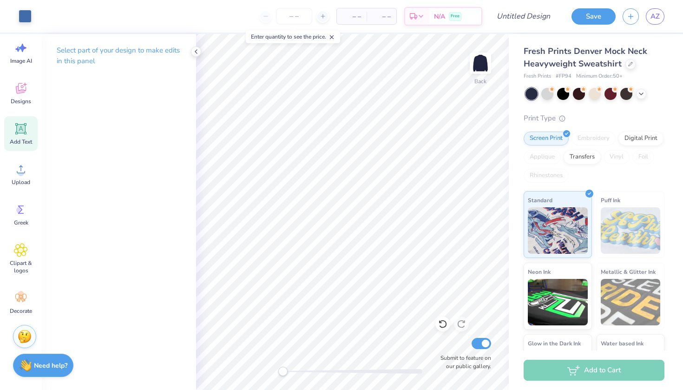
click at [14, 135] on icon at bounding box center [21, 129] width 14 height 14
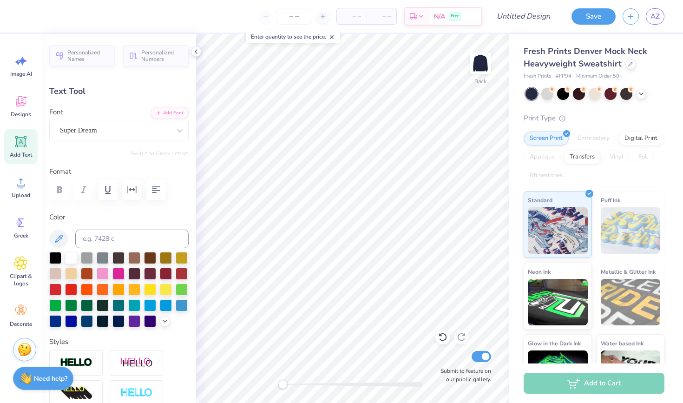
scroll to position [0, 1]
type textarea "Hope Sailng"
type input "13.05"
type input "2.27"
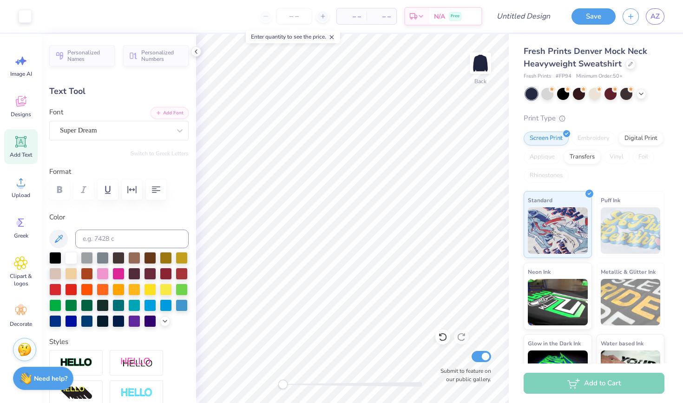
type input "11.81"
type textarea "Hope Sailing"
